Goal: Find specific page/section: Find specific page/section

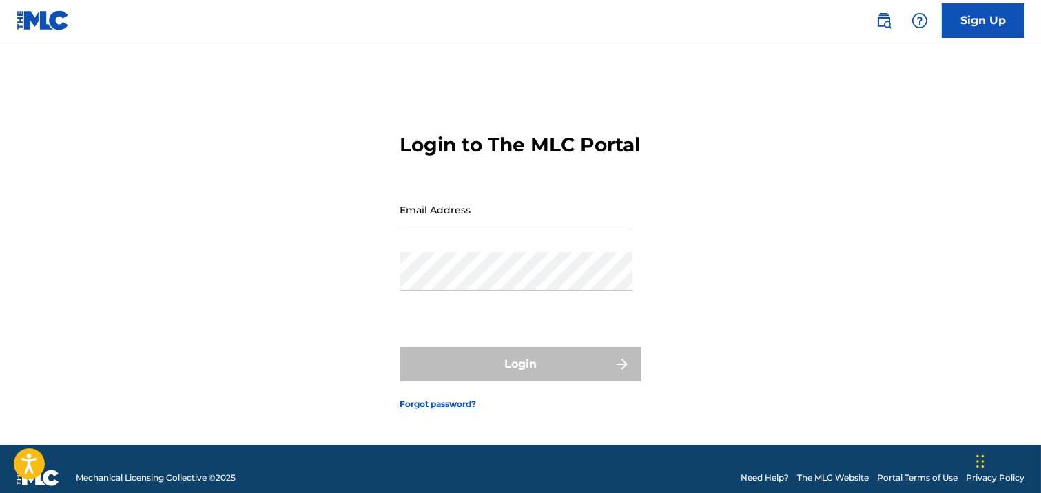
click at [452, 225] on input "Email Address" at bounding box center [516, 209] width 233 height 39
type input "[EMAIL_ADDRESS][DOMAIN_NAME]"
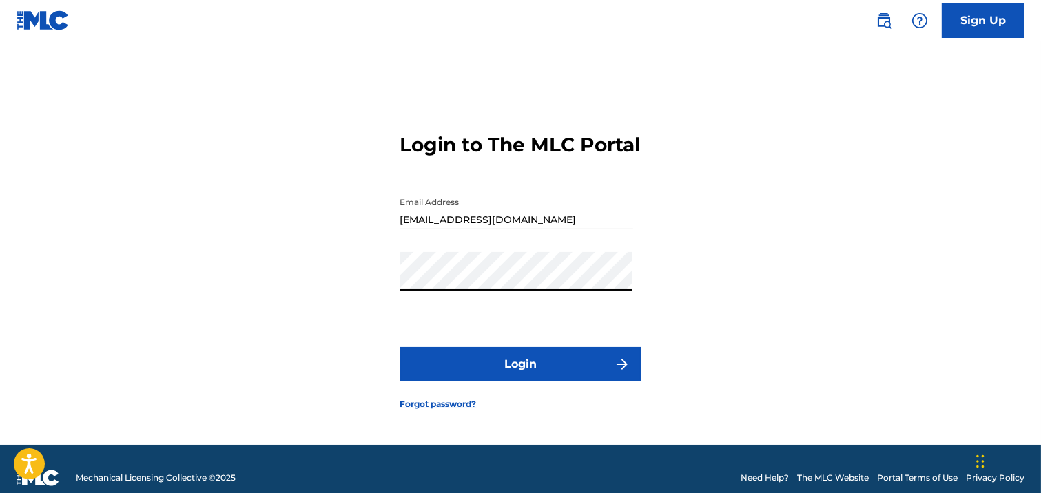
click at [475, 371] on button "Login" at bounding box center [520, 364] width 241 height 34
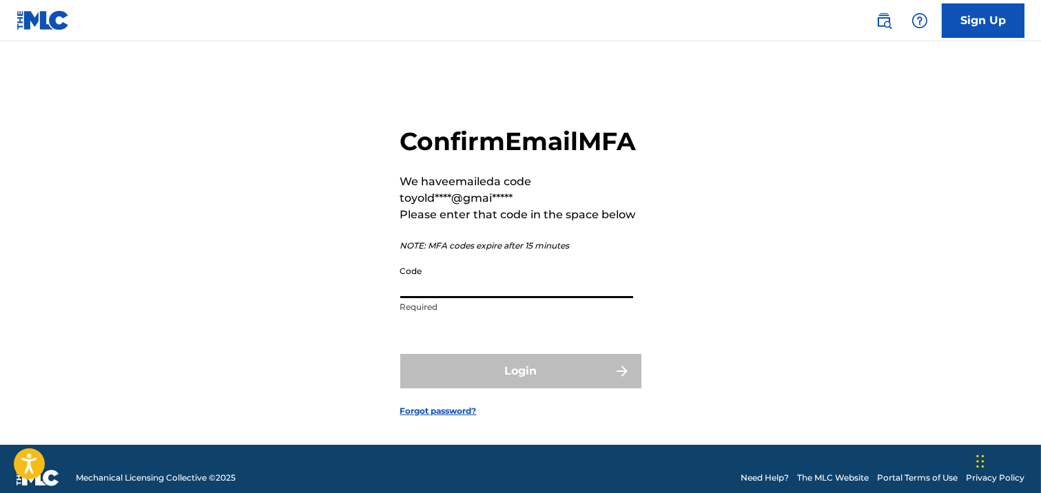
paste input "059536"
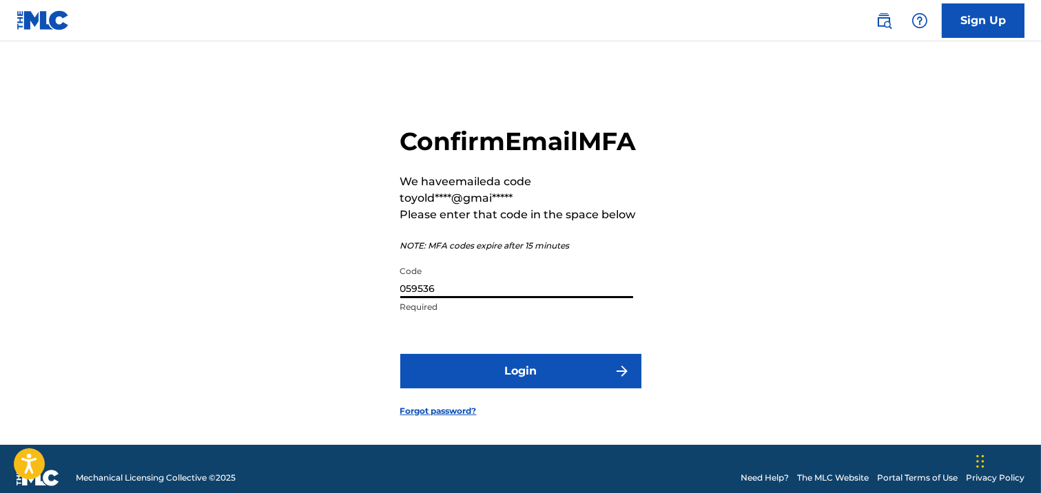
type input "059536"
click at [529, 389] on button "Login" at bounding box center [520, 371] width 241 height 34
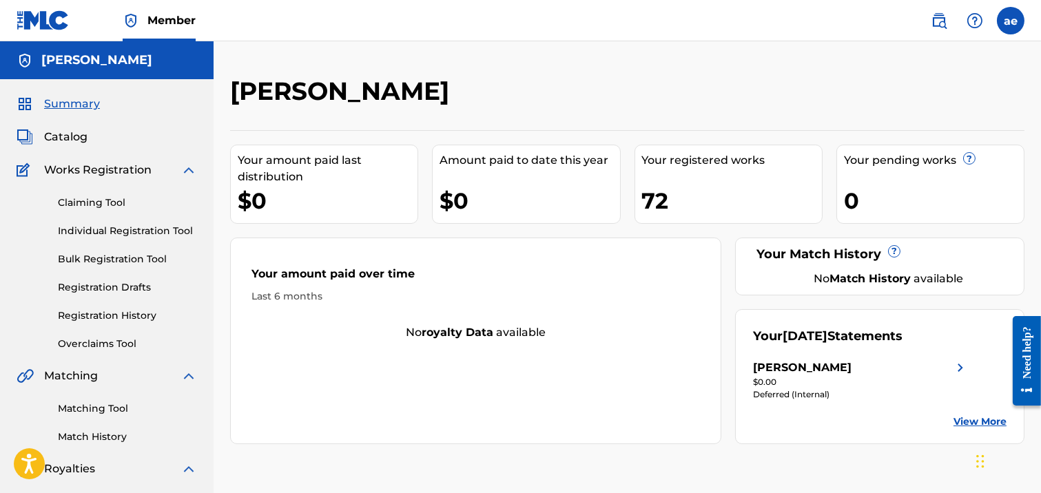
drag, startPoint x: 194, startPoint y: 174, endPoint x: 169, endPoint y: 165, distance: 26.8
click at [194, 173] on img at bounding box center [188, 170] width 17 height 17
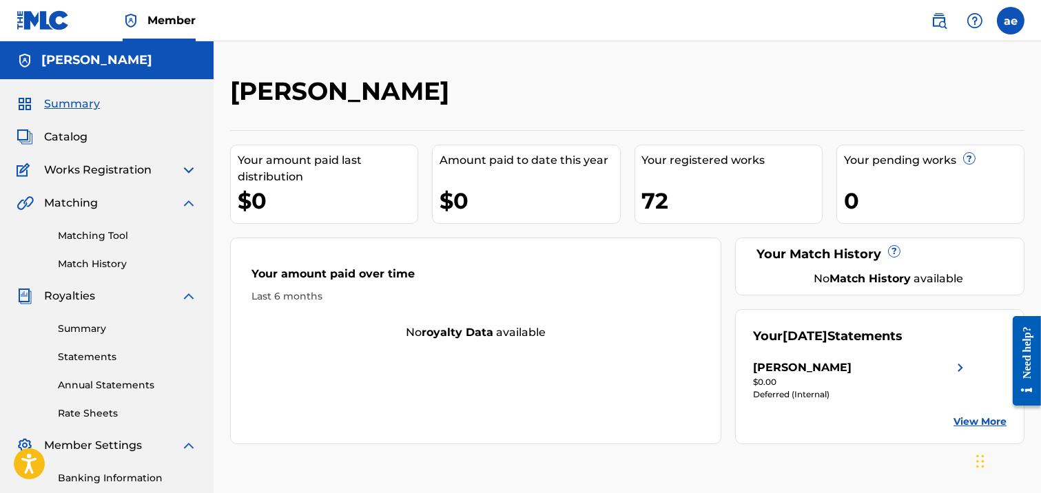
click at [74, 132] on span "Catalog" at bounding box center [65, 137] width 43 height 17
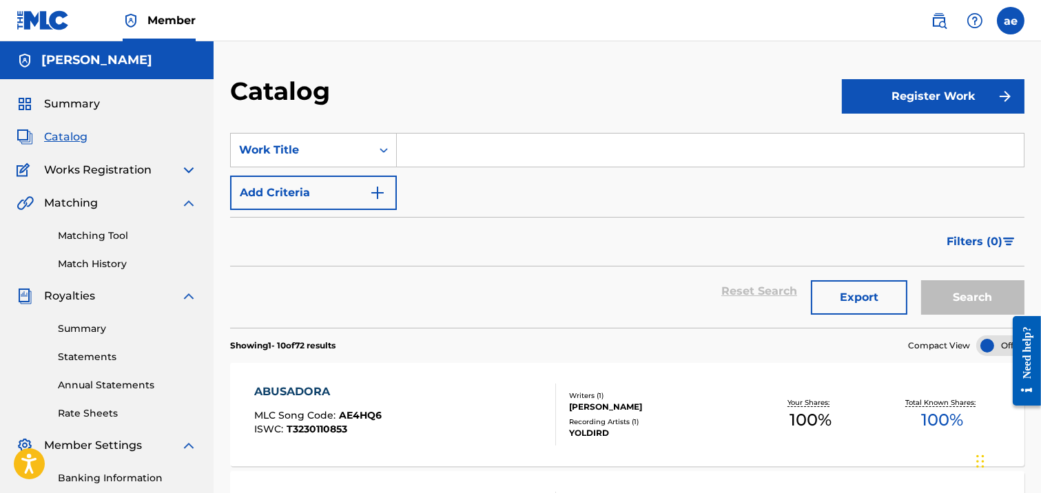
click at [187, 200] on img at bounding box center [188, 203] width 17 height 17
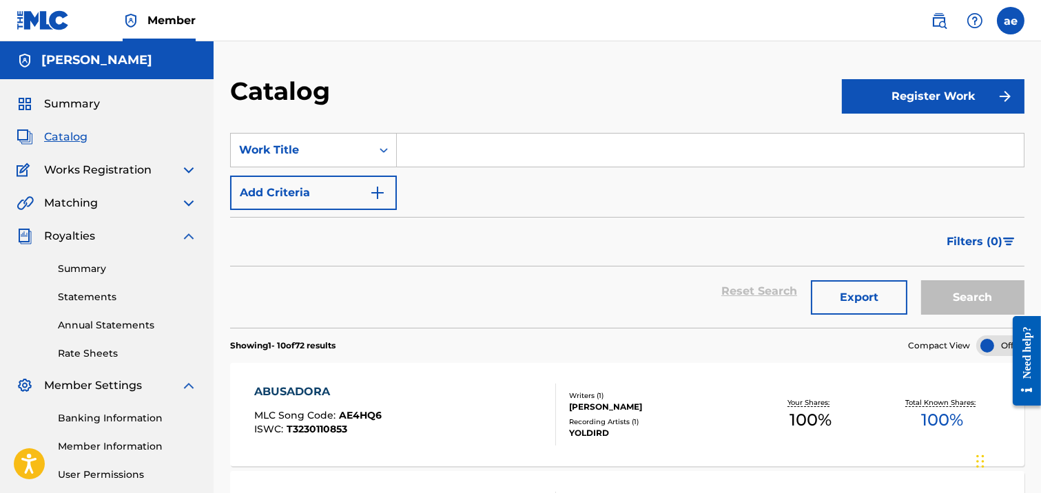
click at [184, 236] on img at bounding box center [188, 236] width 17 height 17
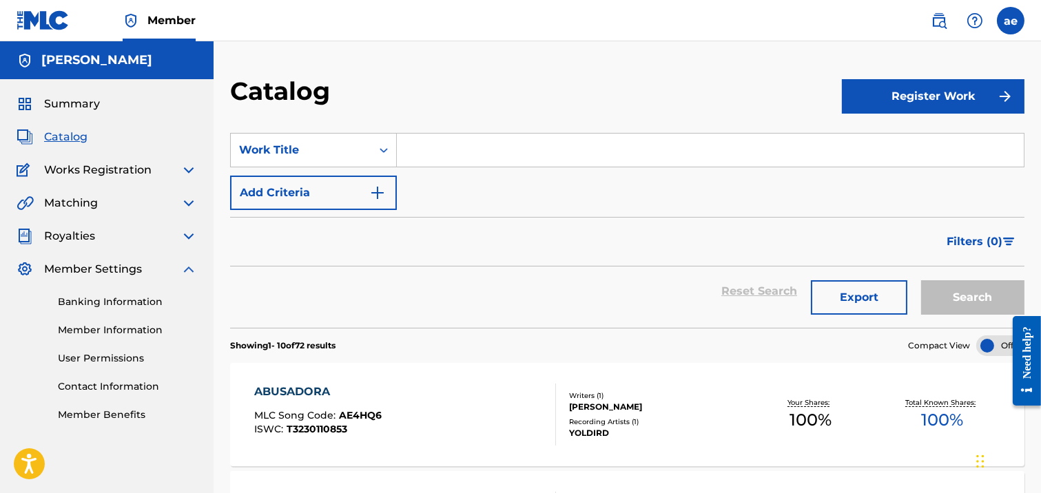
click at [187, 267] on img at bounding box center [188, 269] width 17 height 17
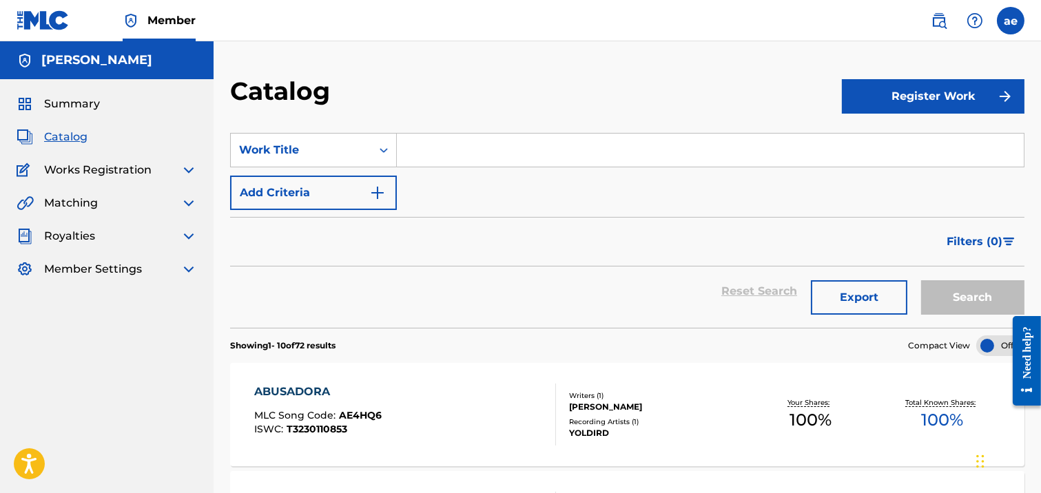
click at [63, 136] on span "Catalog" at bounding box center [65, 137] width 43 height 17
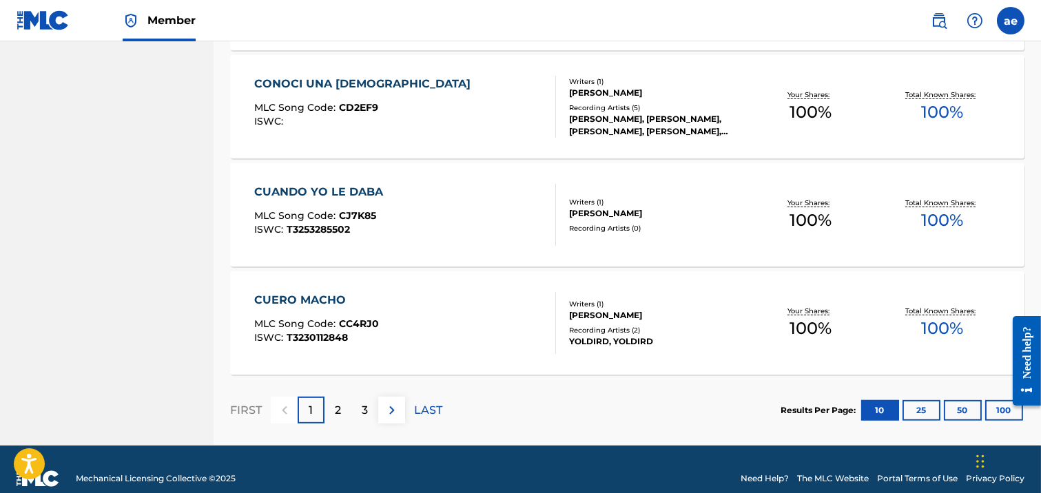
scroll to position [1071, 0]
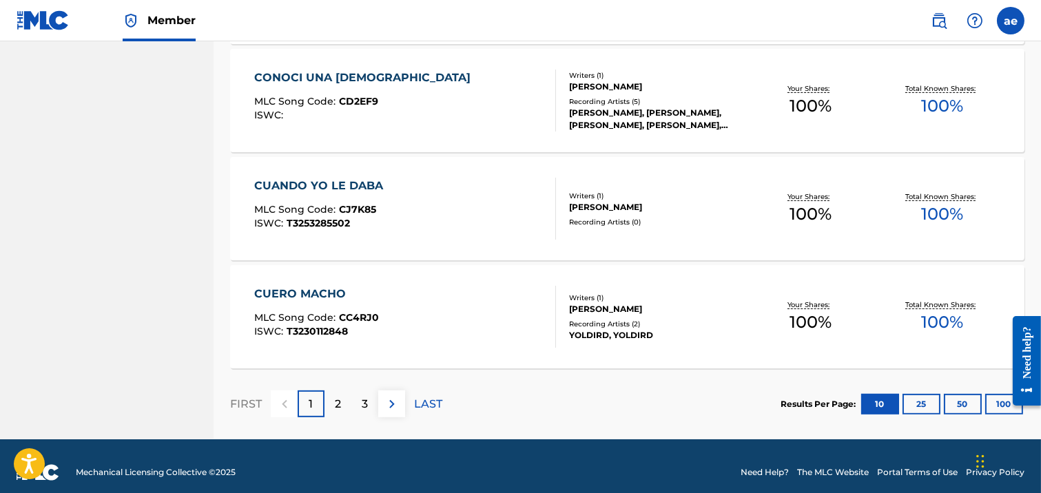
click at [341, 404] on div "2" at bounding box center [337, 404] width 27 height 27
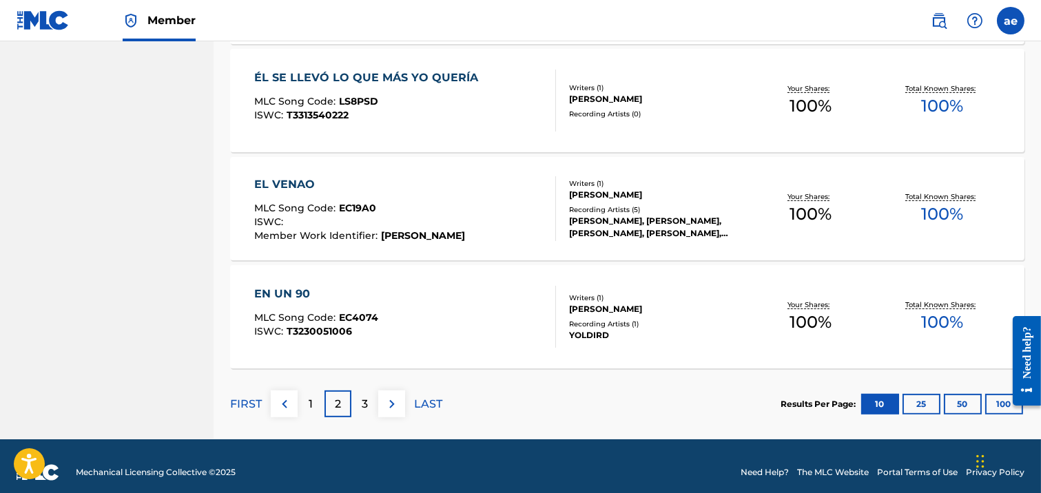
click at [362, 402] on p "3" at bounding box center [365, 404] width 6 height 17
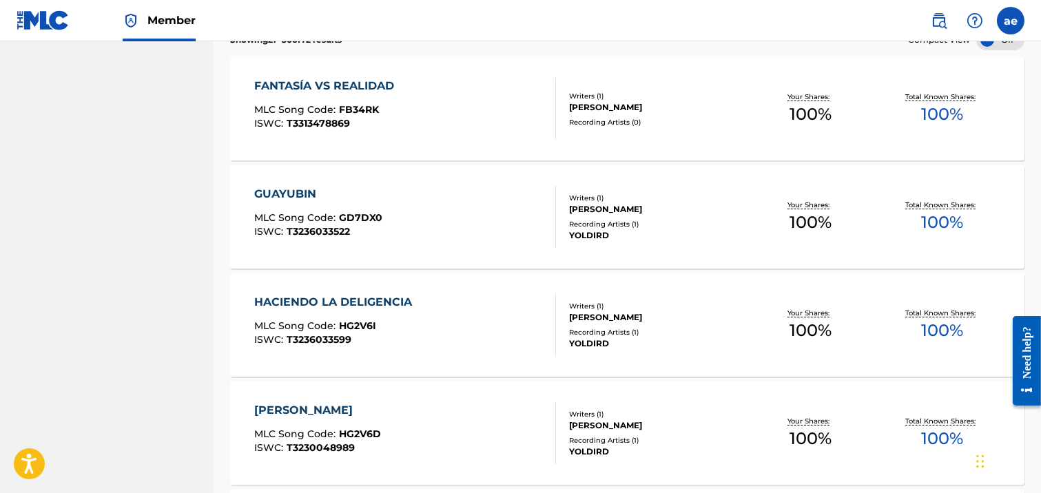
scroll to position [229, 0]
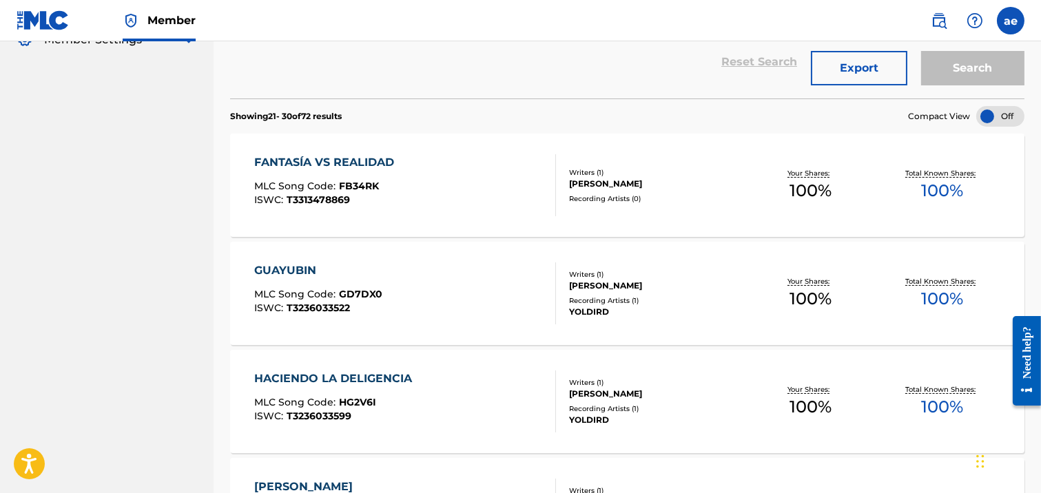
click at [1011, 114] on div at bounding box center [1000, 116] width 48 height 21
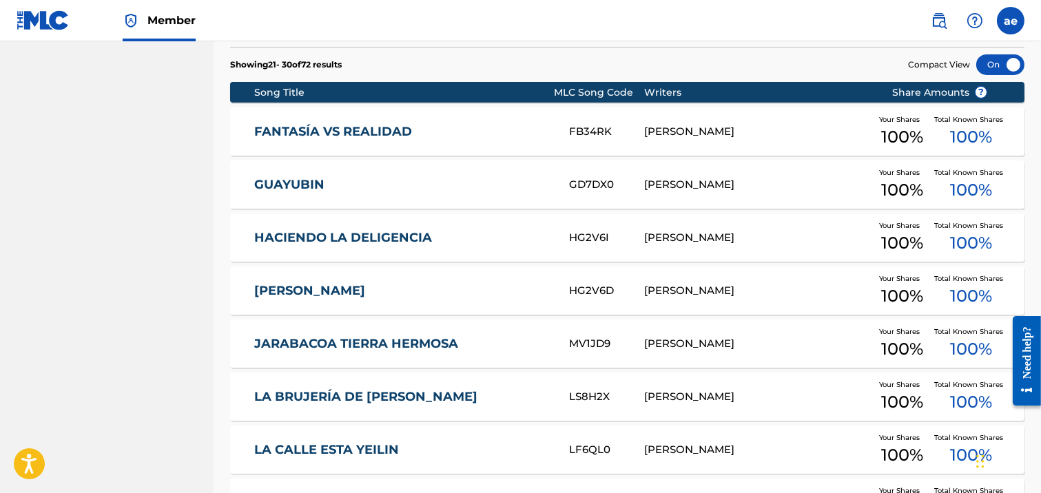
scroll to position [251, 0]
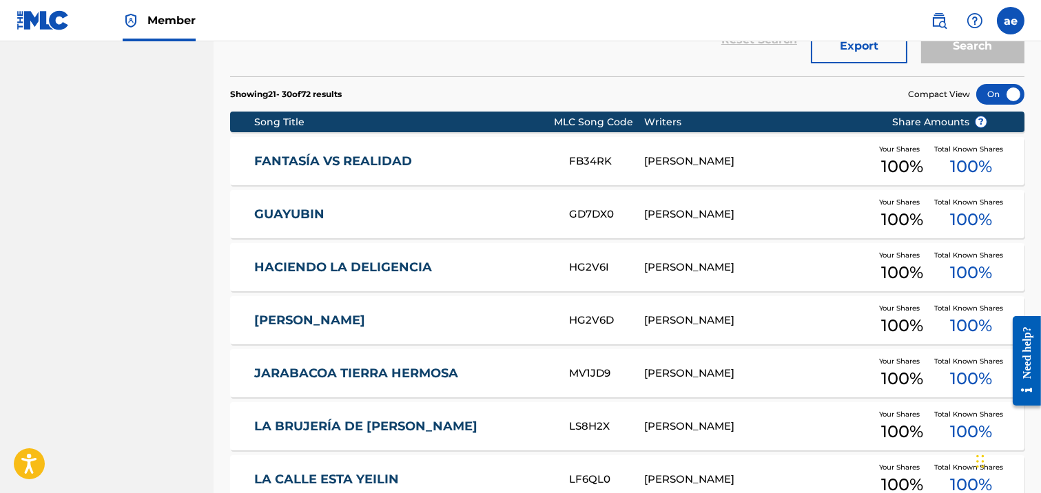
click at [932, 92] on span "Compact View" at bounding box center [939, 94] width 62 height 12
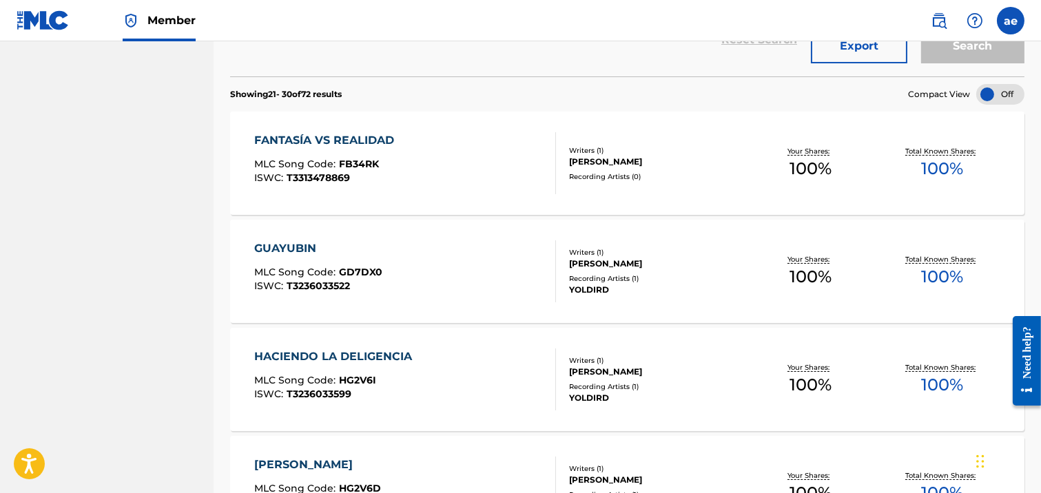
click at [932, 92] on span "Compact View" at bounding box center [939, 94] width 62 height 12
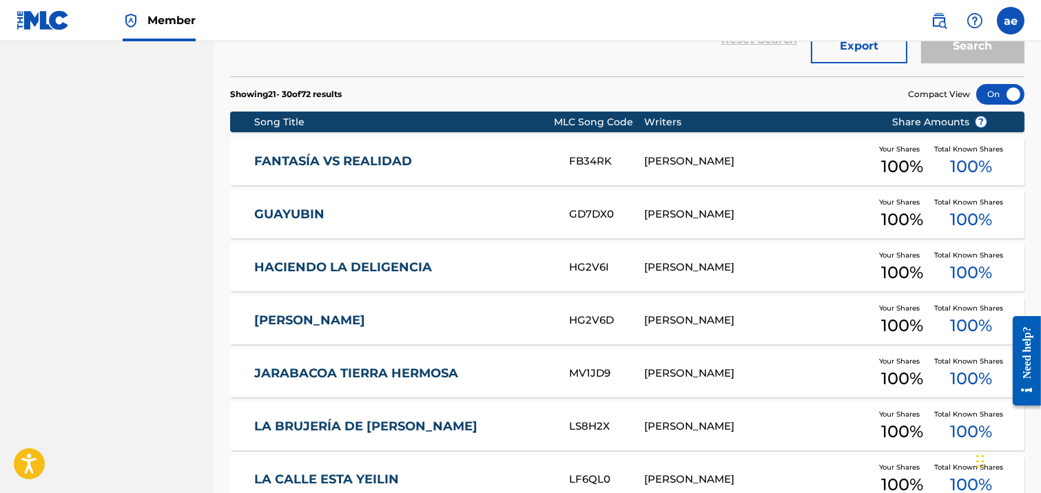
click at [932, 92] on span "Compact View" at bounding box center [939, 94] width 62 height 12
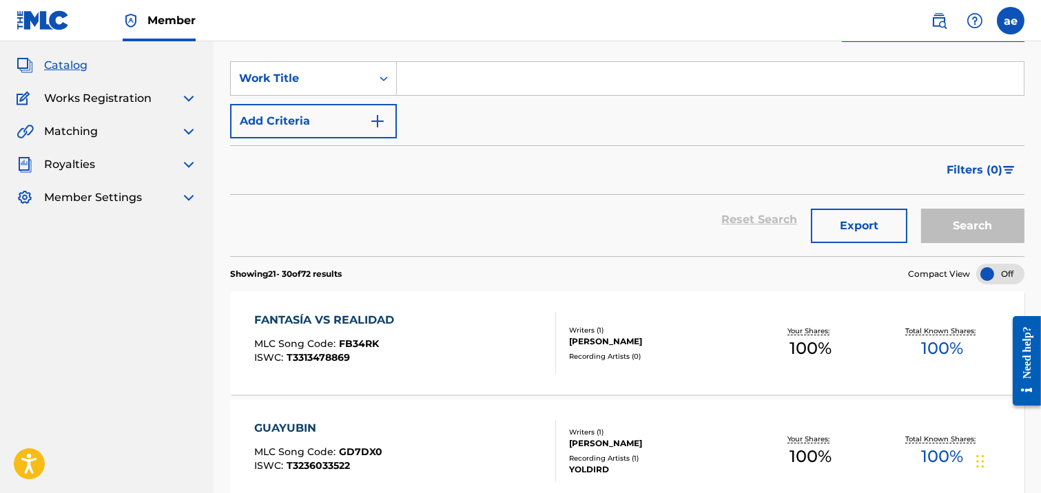
scroll to position [99, 0]
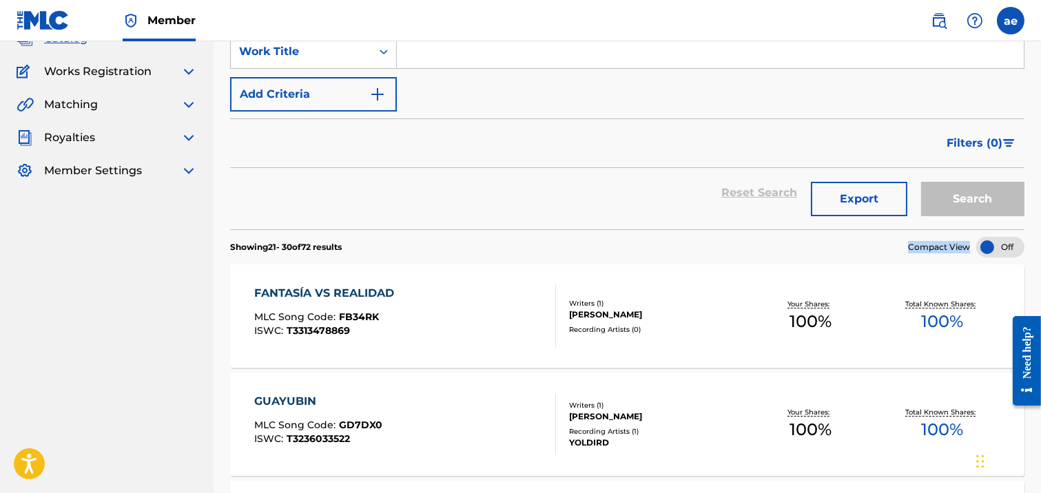
drag, startPoint x: 894, startPoint y: 247, endPoint x: 971, endPoint y: 245, distance: 77.2
click at [971, 245] on section "Showing 21 - 30 of 72 results Compact View" at bounding box center [627, 243] width 794 height 28
click at [1000, 237] on div at bounding box center [1000, 247] width 48 height 21
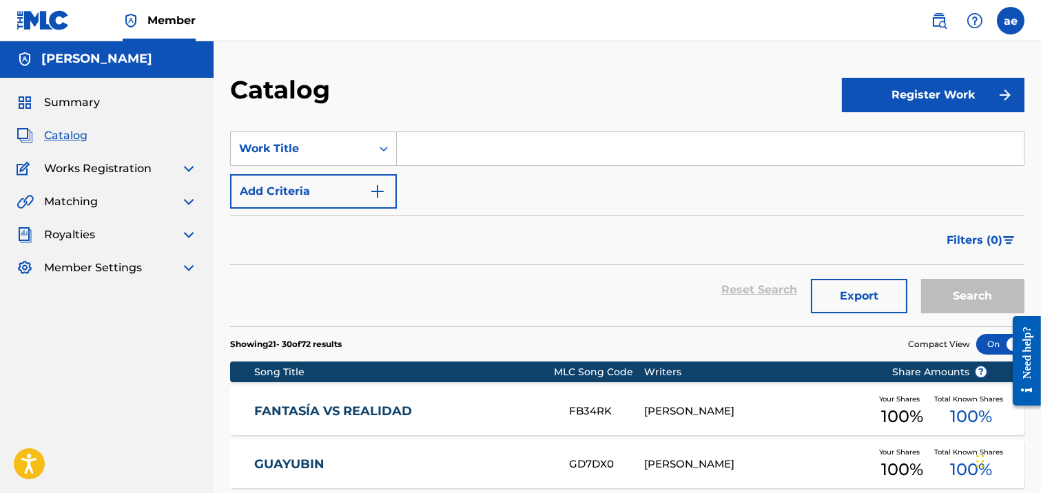
scroll to position [0, 0]
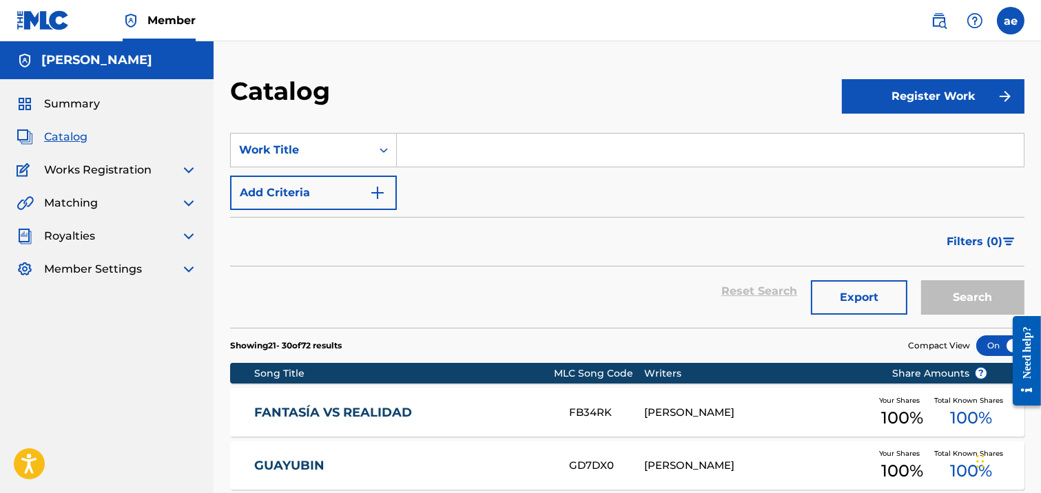
click at [107, 242] on div "Royalties" at bounding box center [107, 236] width 180 height 17
click at [194, 236] on img at bounding box center [188, 236] width 17 height 17
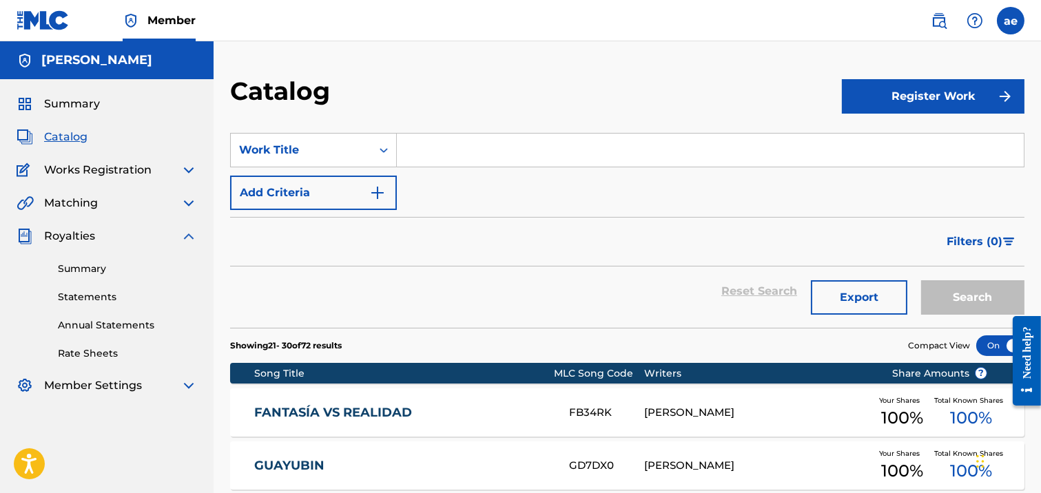
click at [118, 276] on div "Summary Statements Annual Statements Rate Sheets" at bounding box center [107, 303] width 180 height 116
click at [88, 293] on link "Statements" at bounding box center [127, 297] width 139 height 14
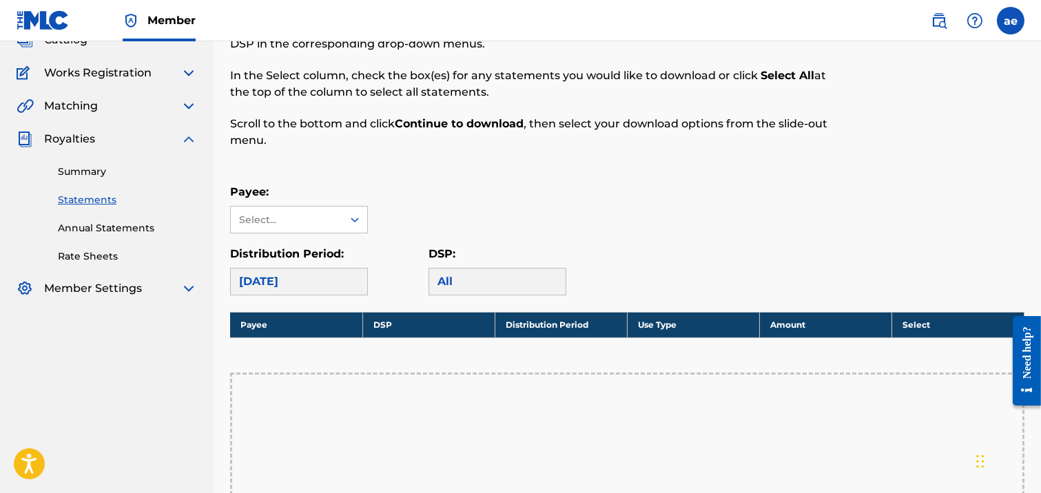
scroll to position [76, 0]
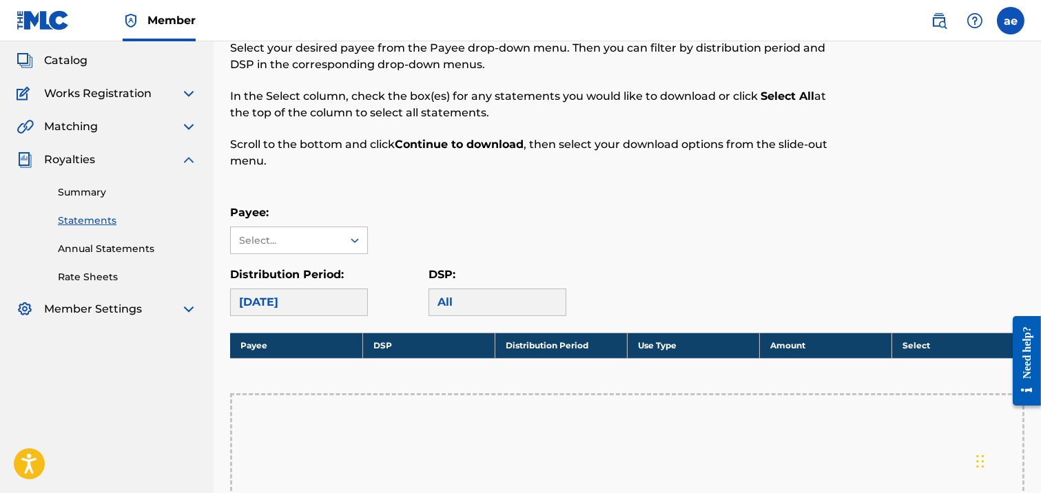
click at [74, 191] on link "Summary" at bounding box center [127, 192] width 139 height 14
